Goal: Task Accomplishment & Management: Use online tool/utility

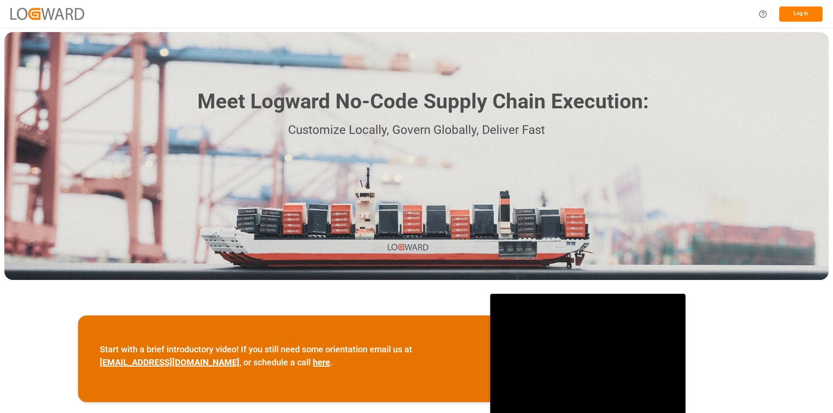
click at [802, 15] on button "Log In" at bounding box center [800, 14] width 43 height 15
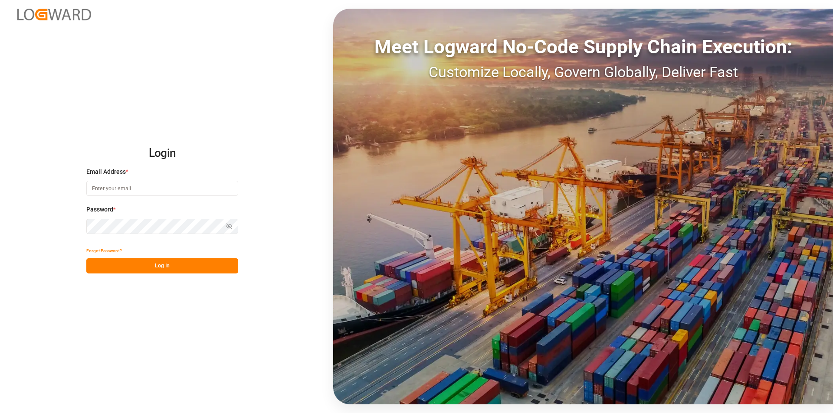
type input "[PERSON_NAME][EMAIL_ADDRESS][PERSON_NAME][DOMAIN_NAME]"
click at [175, 262] on button "Log In" at bounding box center [162, 266] width 152 height 15
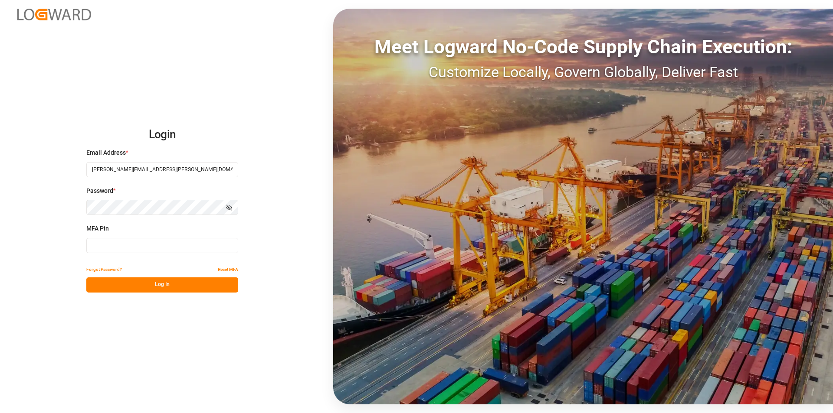
click at [210, 248] on input at bounding box center [162, 245] width 152 height 15
type input "636471"
click at [182, 289] on button "Log In" at bounding box center [162, 285] width 152 height 15
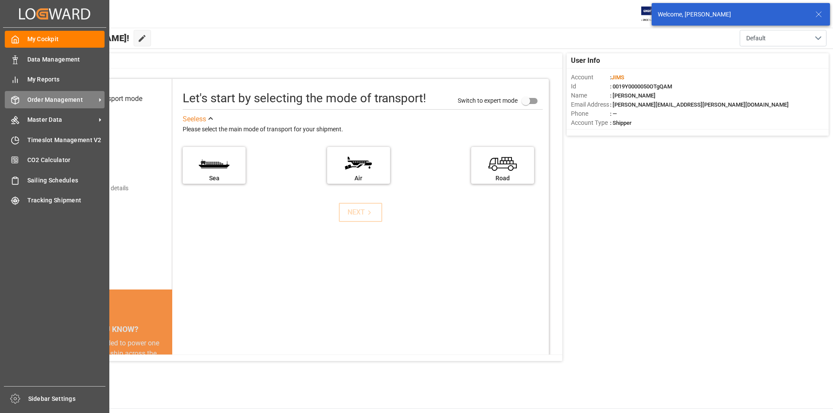
click at [24, 96] on div "Order Management Order Management" at bounding box center [55, 99] width 100 height 17
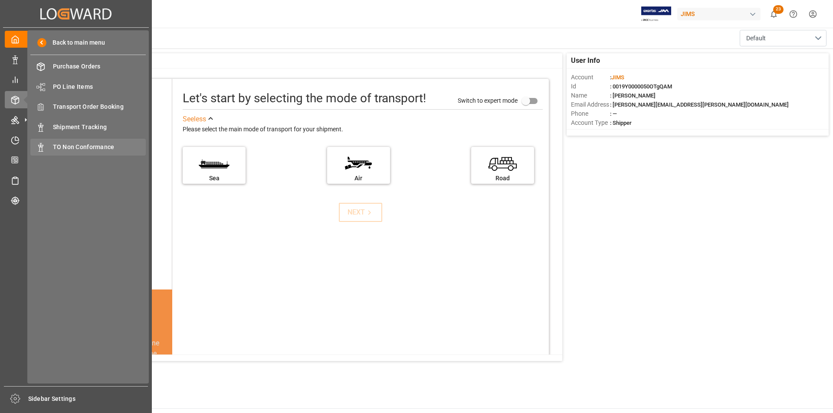
click at [91, 144] on span "TO Non Conformance" at bounding box center [99, 147] width 93 height 9
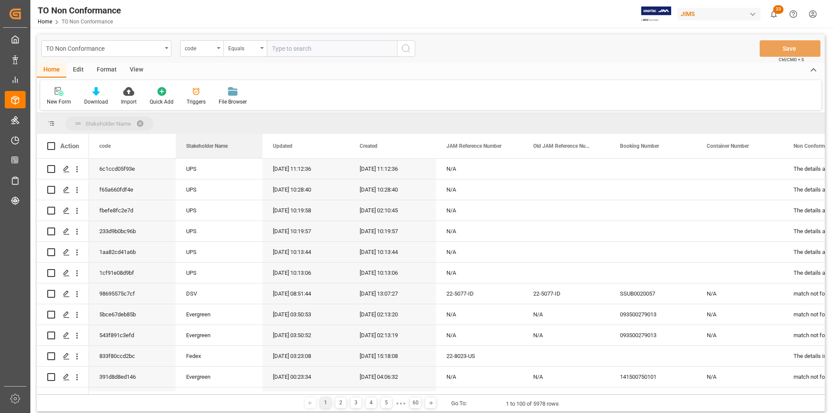
drag, startPoint x: 207, startPoint y: 145, endPoint x: 209, endPoint y: 124, distance: 21.8
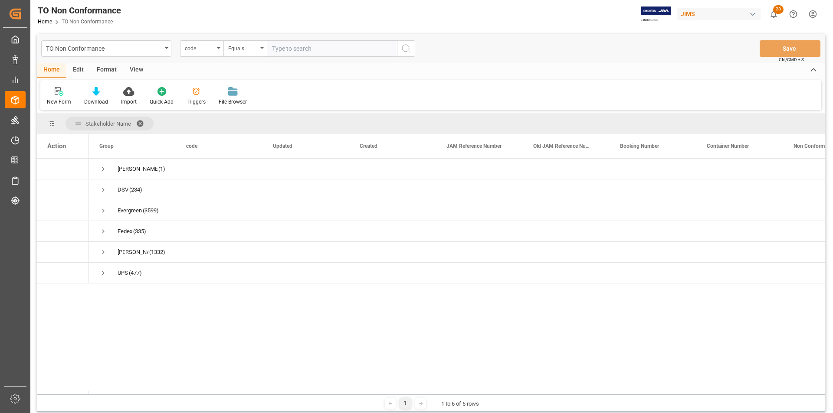
click at [142, 121] on span at bounding box center [143, 124] width 14 height 8
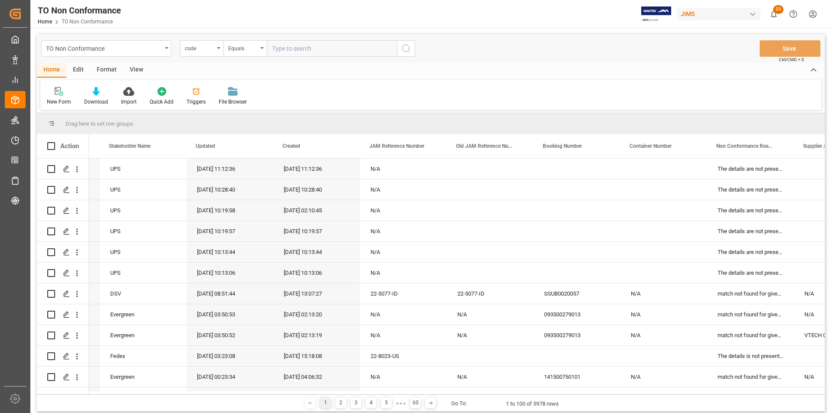
scroll to position [0, 77]
drag, startPoint x: 509, startPoint y: 395, endPoint x: 528, endPoint y: 394, distance: 18.7
click at [528, 394] on div "Drag here to set row groups Drag here to set column labels Action code Stakehol…" at bounding box center [431, 262] width 788 height 299
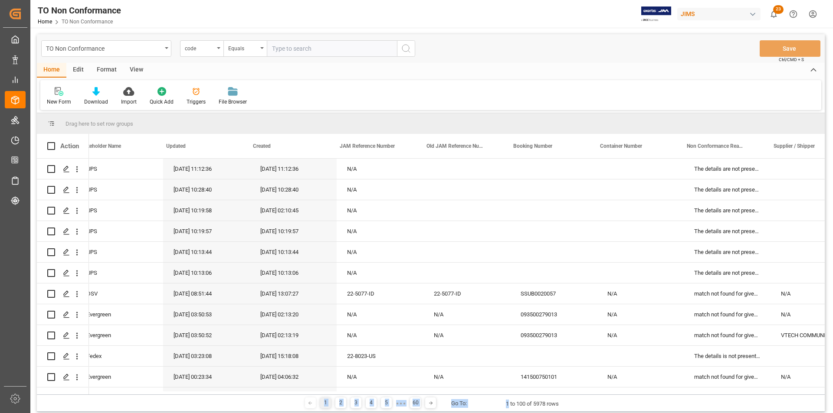
scroll to position [0, 0]
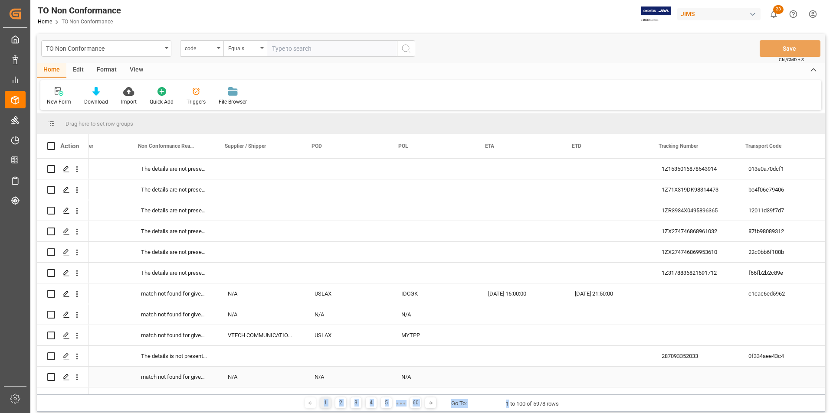
click at [420, 378] on div "N/A" at bounding box center [434, 377] width 87 height 20
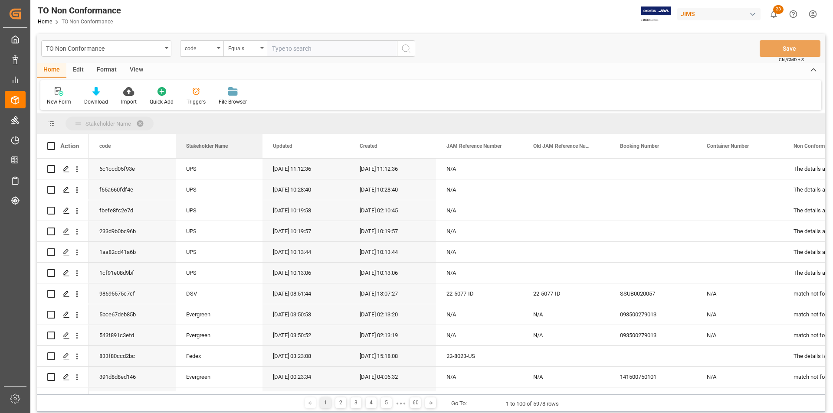
drag, startPoint x: 211, startPoint y: 144, endPoint x: 217, endPoint y: 127, distance: 18.8
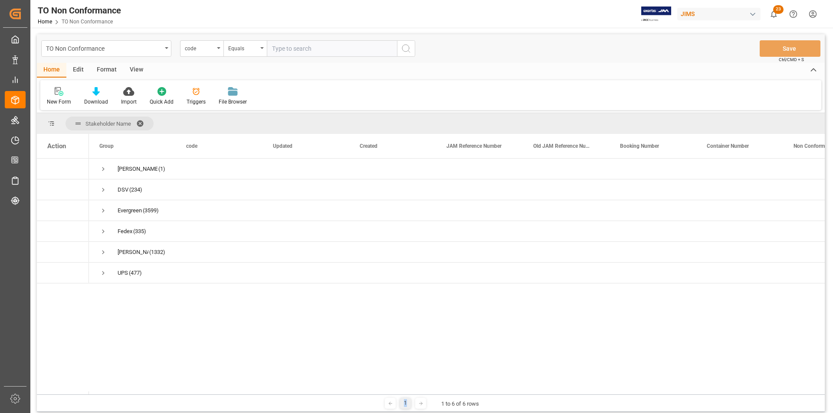
click at [141, 123] on span at bounding box center [143, 124] width 14 height 8
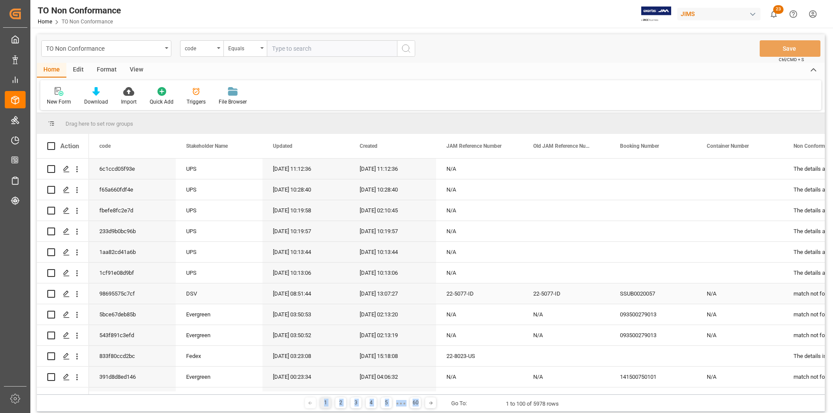
click at [567, 293] on div "22-5077-ID" at bounding box center [566, 294] width 87 height 20
click at [484, 128] on div "Drag here to set row groups" at bounding box center [431, 123] width 788 height 21
drag, startPoint x: 477, startPoint y: 148, endPoint x: 473, endPoint y: 129, distance: 19.2
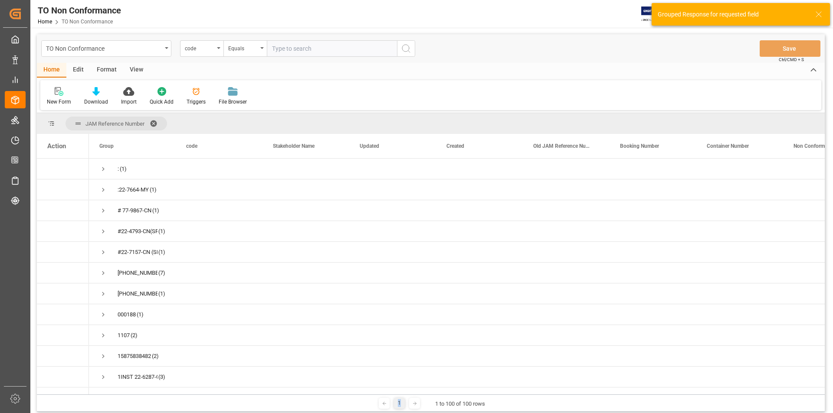
click at [154, 122] on span at bounding box center [157, 124] width 14 height 8
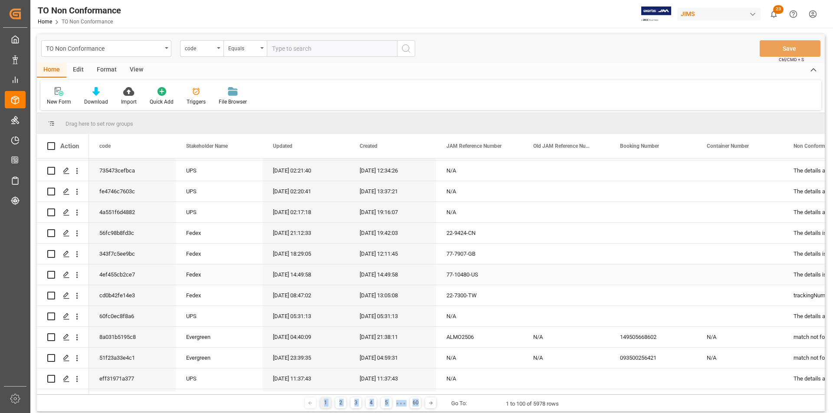
scroll to position [1562, 0]
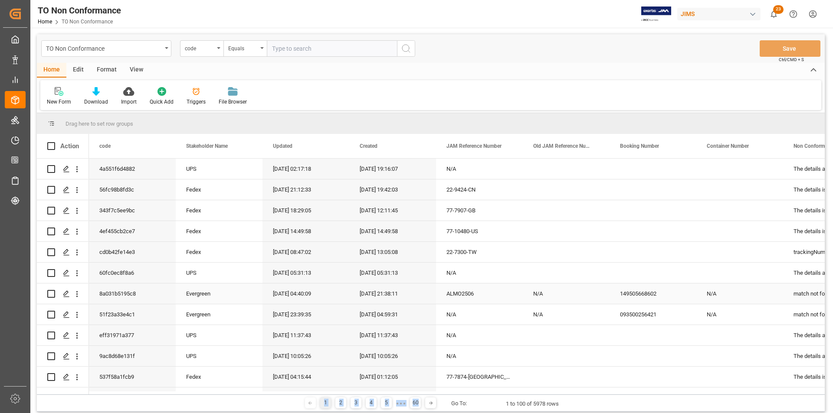
click at [453, 295] on div "ALMO2506" at bounding box center [479, 294] width 87 height 20
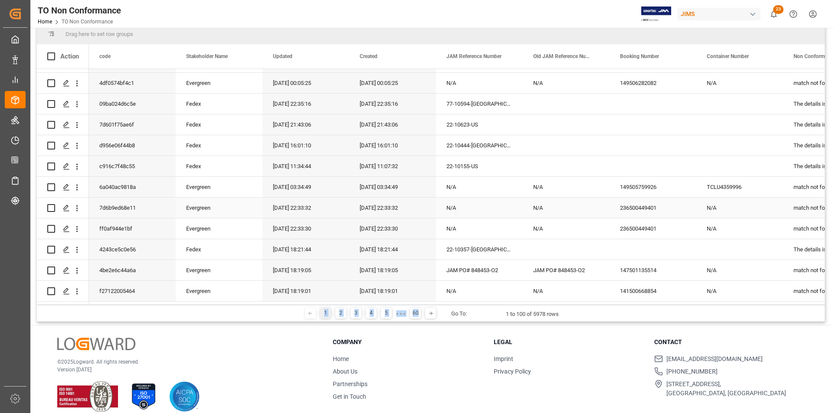
scroll to position [101, 0]
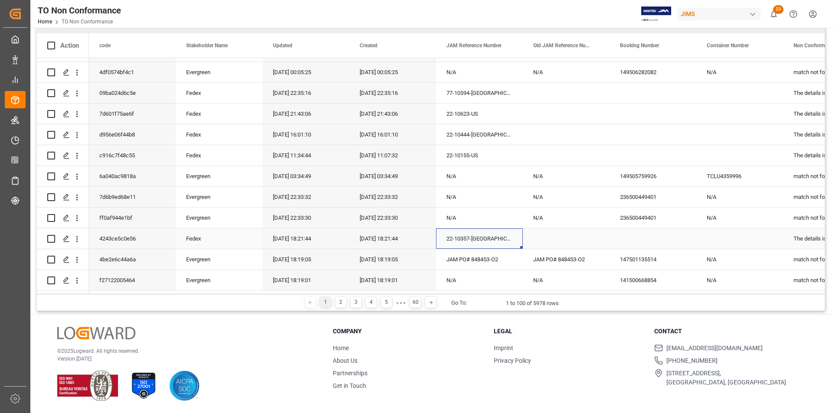
click at [474, 239] on div "22-10357-[GEOGRAPHIC_DATA]" at bounding box center [479, 239] width 87 height 20
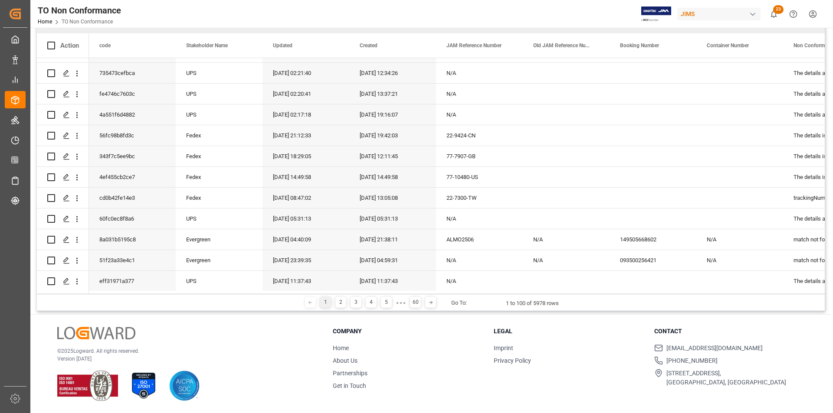
scroll to position [1505, 0]
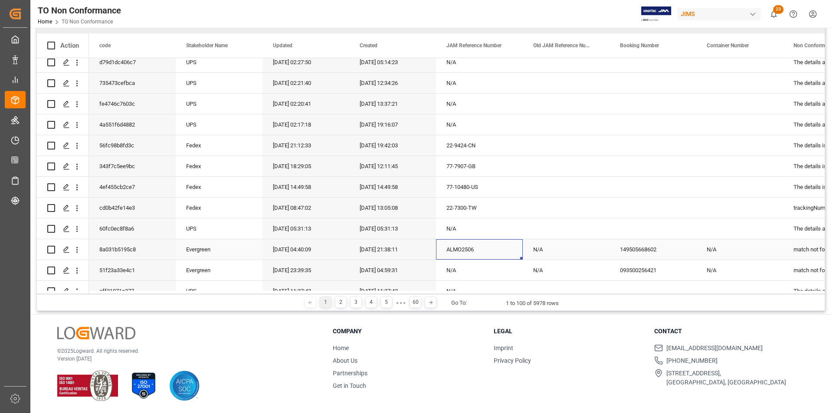
click at [473, 248] on div "ALMO2506" at bounding box center [479, 249] width 87 height 20
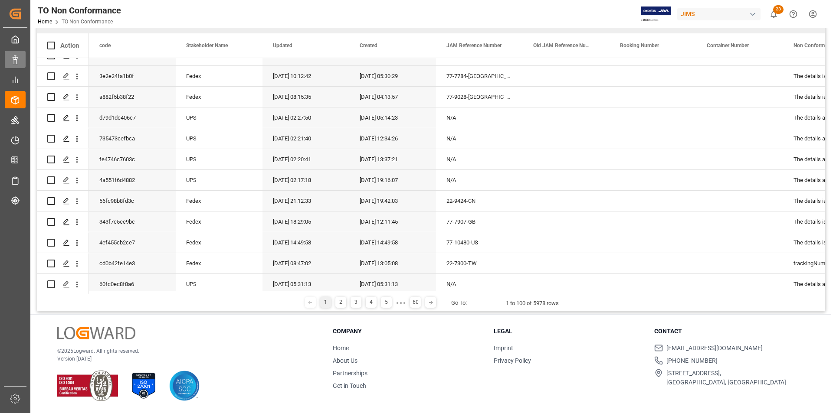
scroll to position [1375, 0]
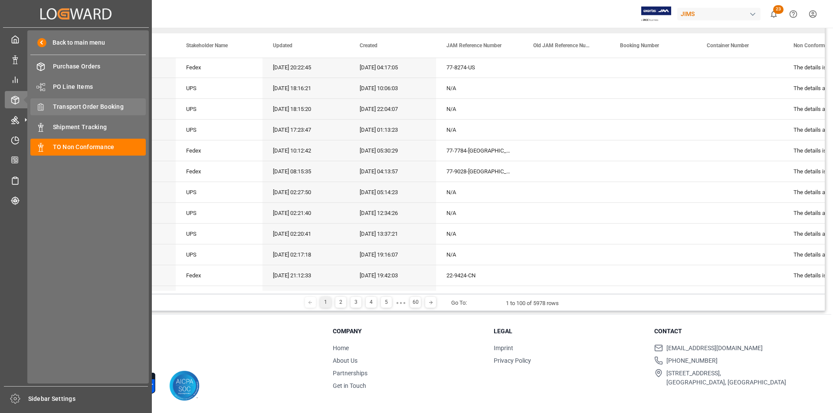
click at [91, 104] on span "Transport Order Booking" at bounding box center [99, 106] width 93 height 9
